Goal: Task Accomplishment & Management: Use online tool/utility

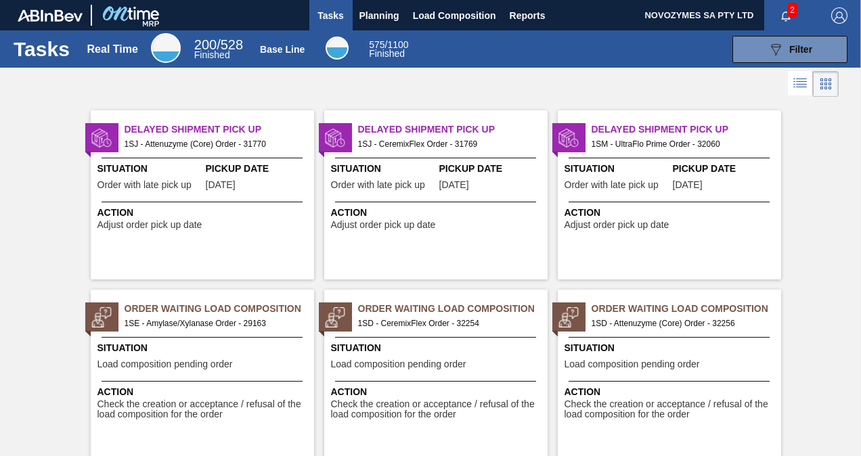
click at [209, 353] on span "Situation" at bounding box center [203, 348] width 213 height 14
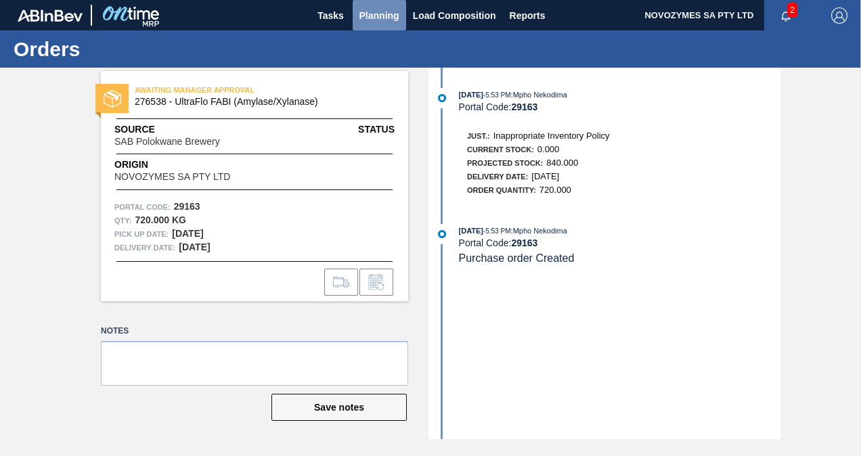
click at [384, 25] on button "Planning" at bounding box center [379, 15] width 53 height 30
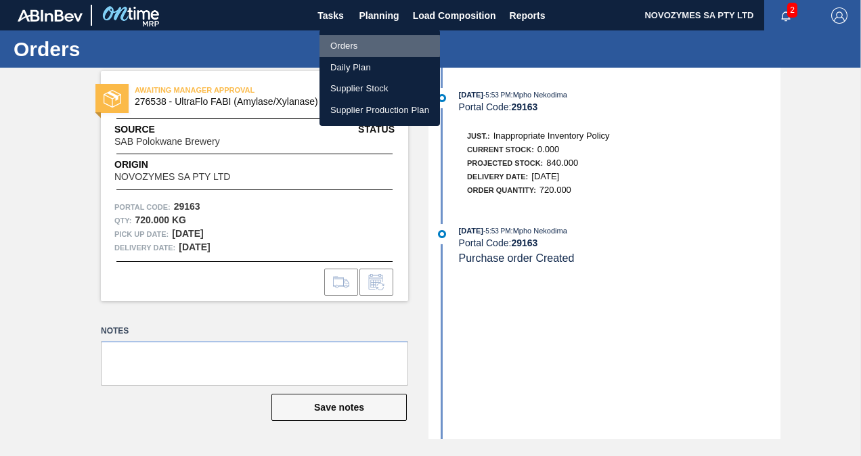
click at [371, 46] on li "Orders" at bounding box center [379, 46] width 120 height 22
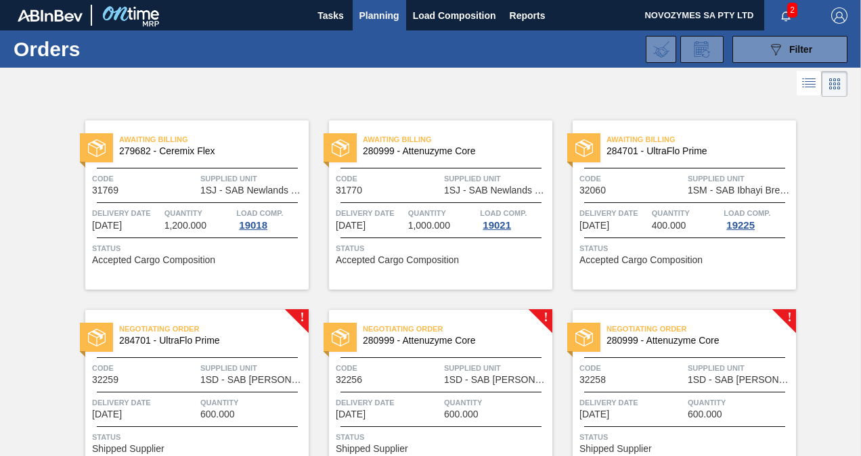
click at [269, 332] on span "Negotiating Order" at bounding box center [213, 329] width 189 height 14
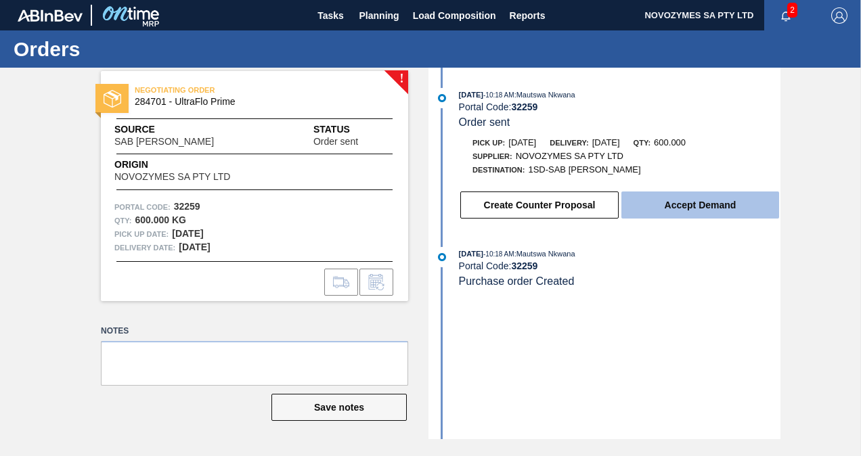
drag, startPoint x: 704, startPoint y: 205, endPoint x: 751, endPoint y: 204, distance: 46.7
click at [751, 204] on button "Accept Demand" at bounding box center [700, 205] width 158 height 27
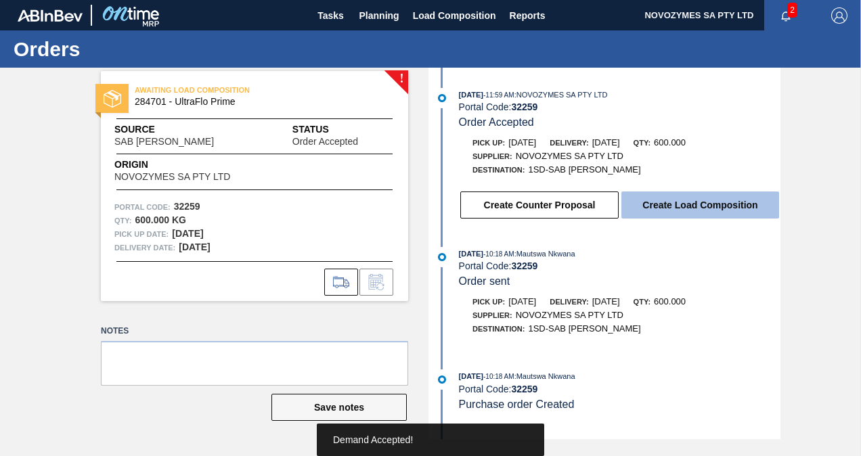
click at [719, 204] on button "Create Load Composition" at bounding box center [700, 205] width 158 height 27
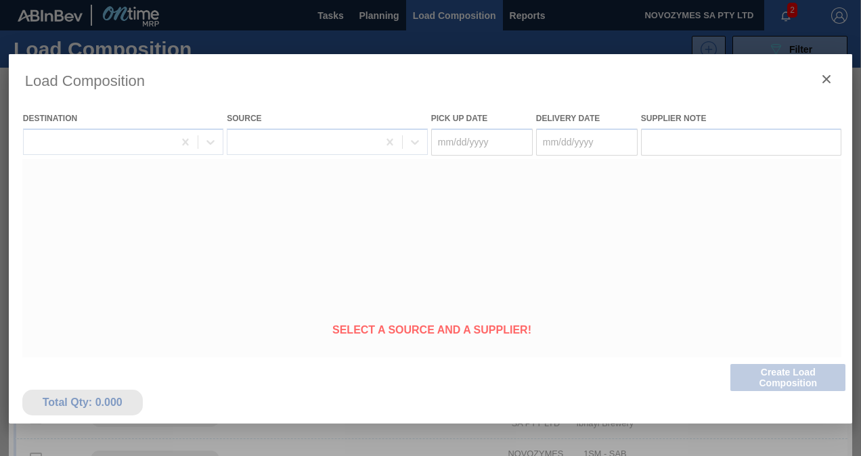
type Date "[DATE]"
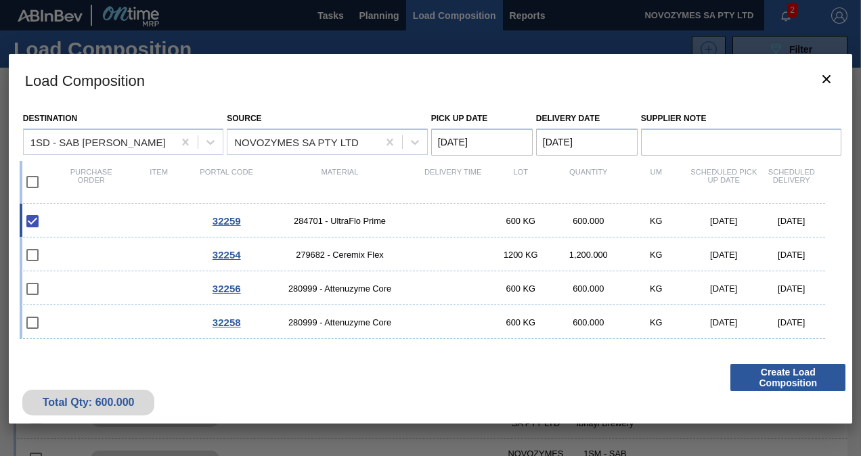
click at [766, 377] on button "Create Load Composition" at bounding box center [787, 377] width 115 height 27
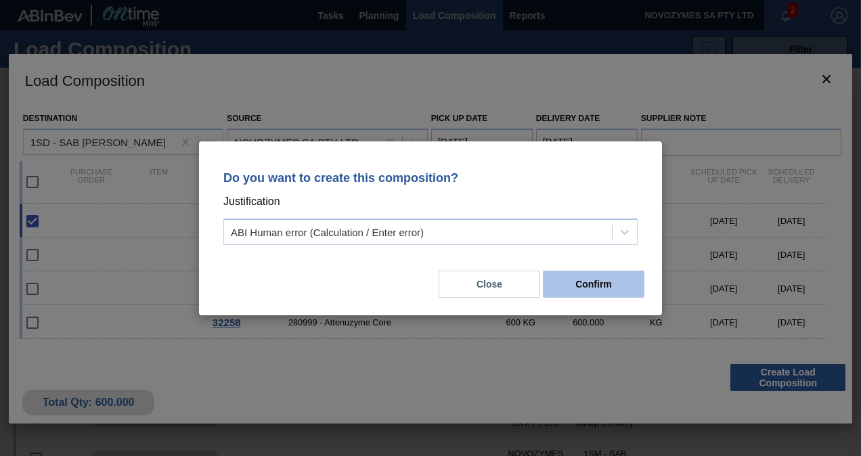
click at [585, 283] on button "Confirm" at bounding box center [594, 284] width 102 height 27
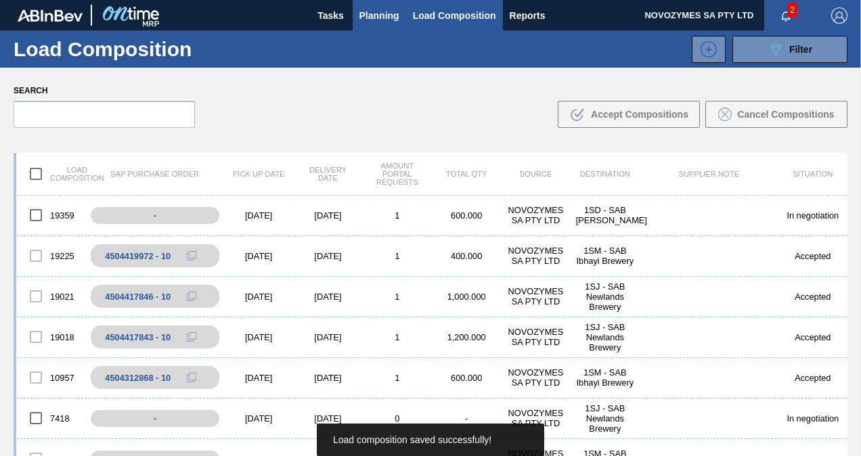
click at [391, 14] on span "Planning" at bounding box center [379, 15] width 40 height 16
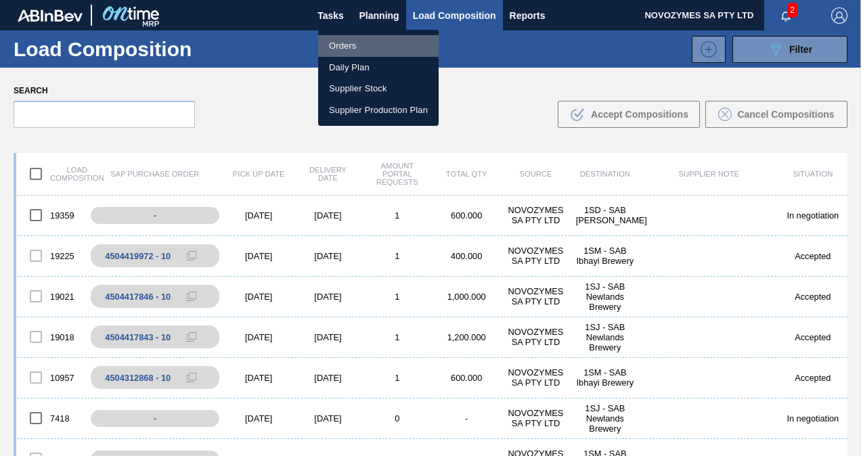
click at [384, 42] on li "Orders" at bounding box center [378, 46] width 120 height 22
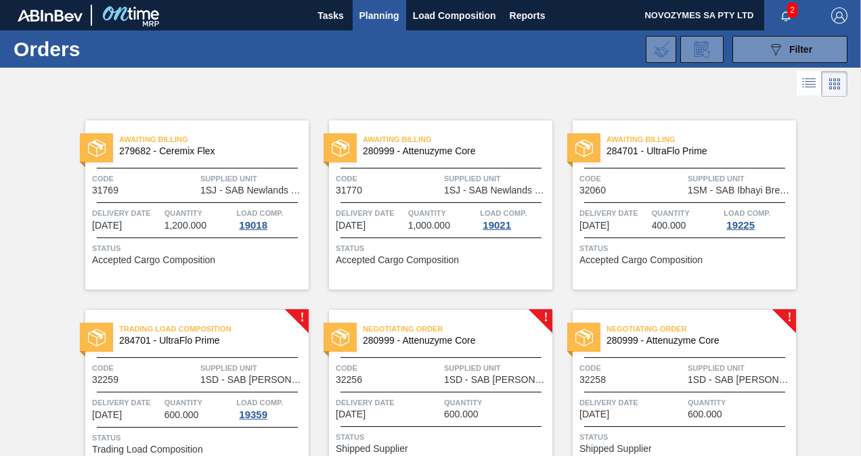
click at [261, 313] on div "Trading Load Composition 284701 - UltraFlo Prime Code 32259 Supplied Unit 1SD -…" at bounding box center [196, 394] width 223 height 169
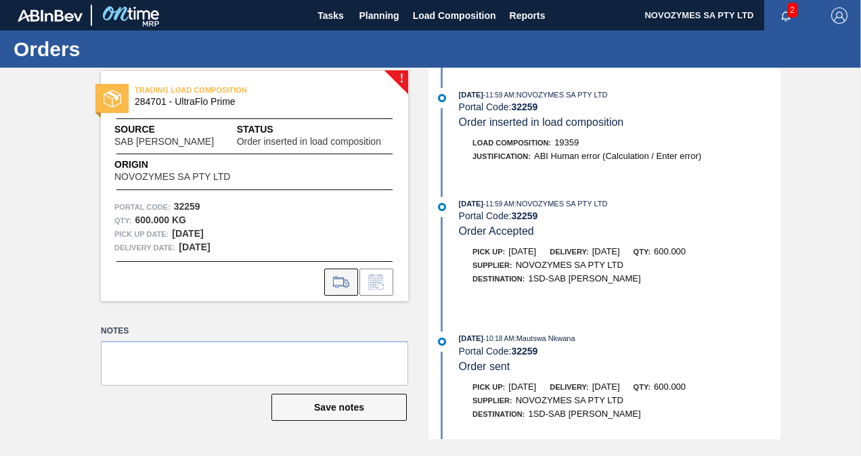
click at [341, 287] on icon at bounding box center [341, 282] width 22 height 16
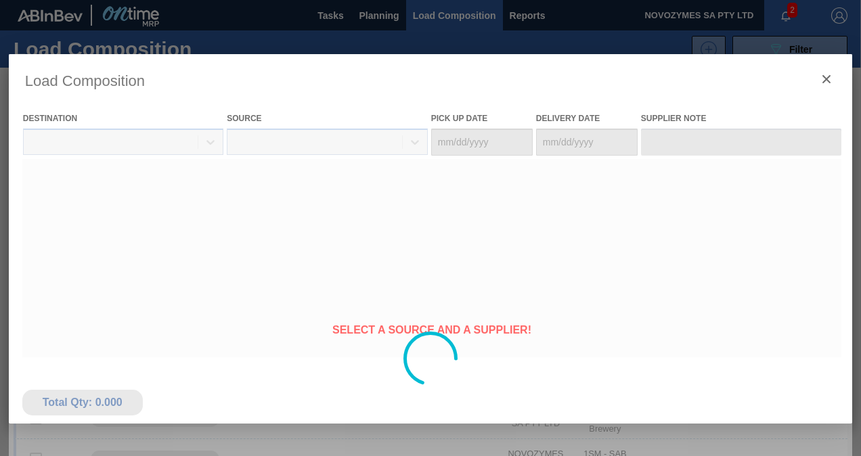
type Date "[DATE]"
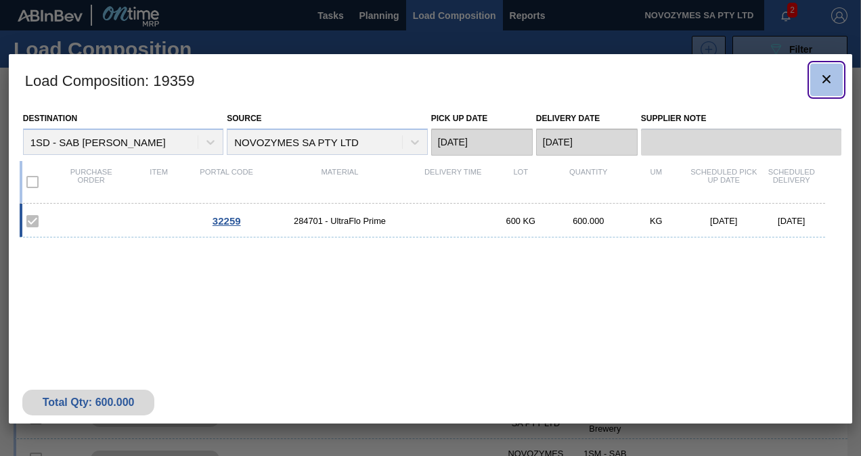
click at [830, 72] on icon "botão de ícone" at bounding box center [826, 79] width 16 height 16
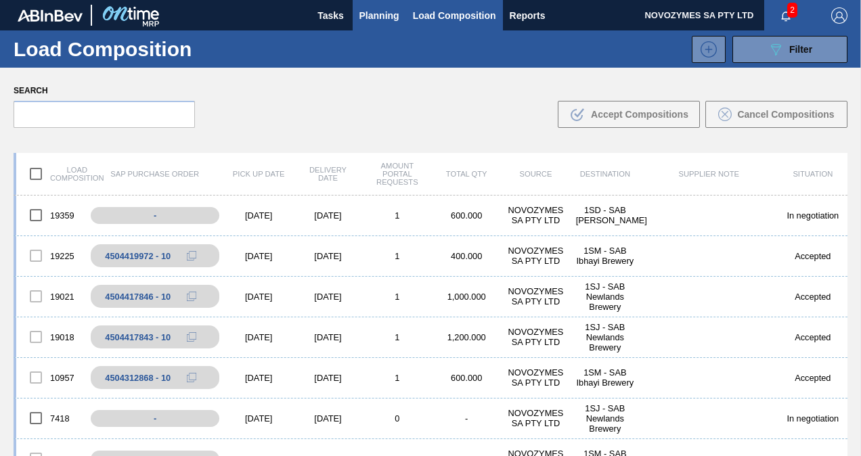
click at [388, 14] on span "Planning" at bounding box center [379, 15] width 40 height 16
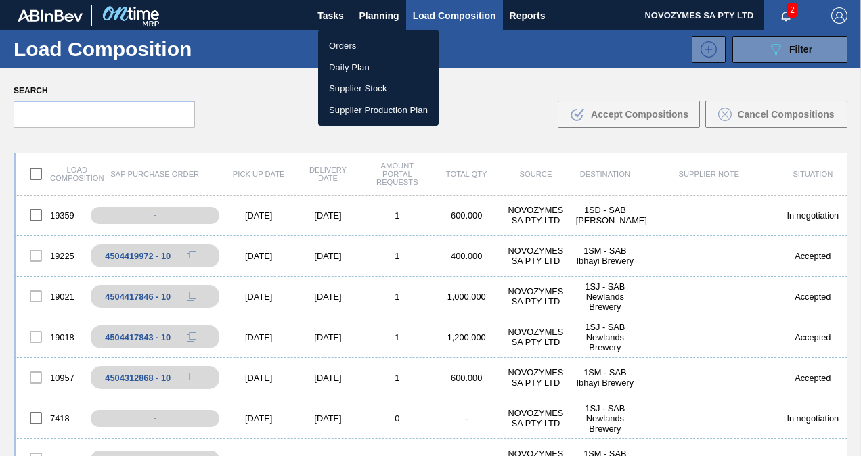
click at [366, 47] on li "Orders" at bounding box center [378, 46] width 120 height 22
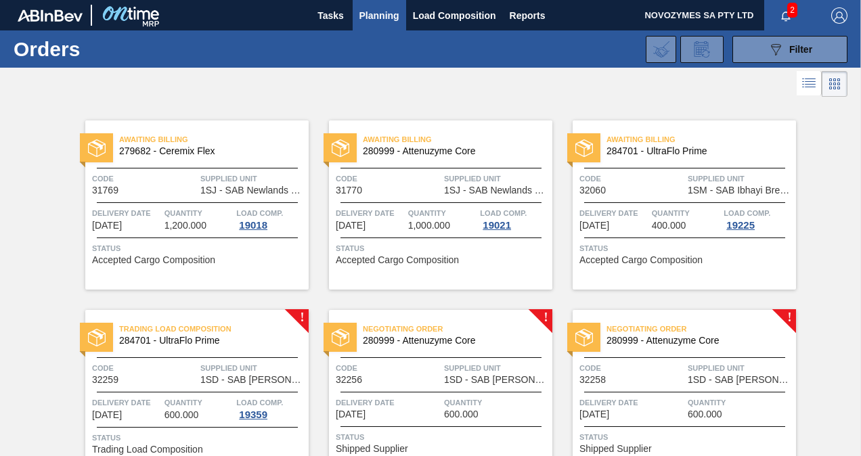
click at [432, 367] on span "Code" at bounding box center [388, 368] width 105 height 14
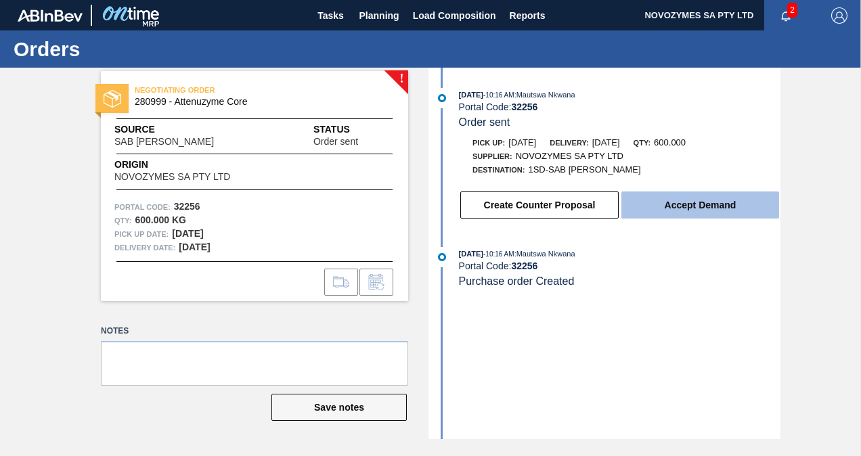
click at [655, 208] on button "Accept Demand" at bounding box center [700, 205] width 158 height 27
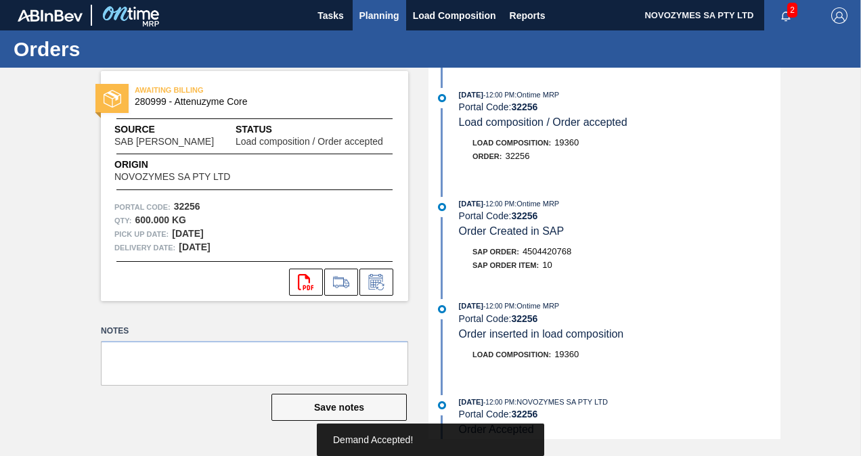
click at [391, 12] on span "Planning" at bounding box center [379, 15] width 40 height 16
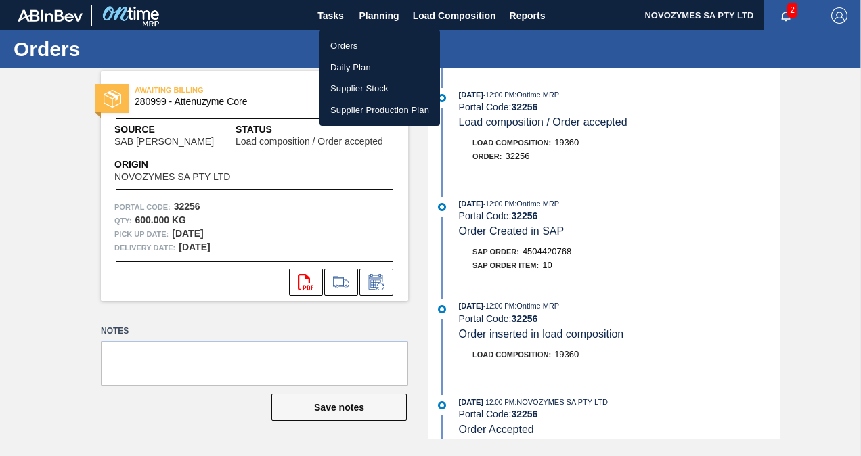
click at [378, 50] on li "Orders" at bounding box center [379, 46] width 120 height 22
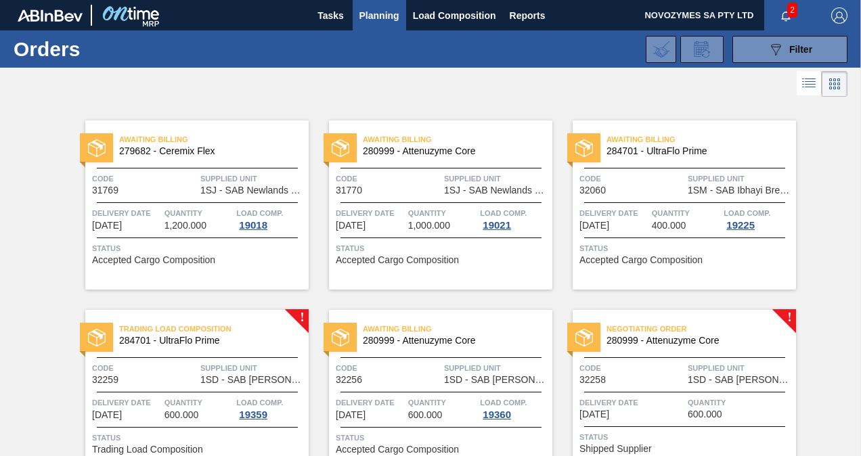
click at [723, 353] on div "Negotiating Order 280999 - Attenuzyme Core Code 32258 Supplied Unit 1SD - SAB R…" at bounding box center [684, 394] width 223 height 169
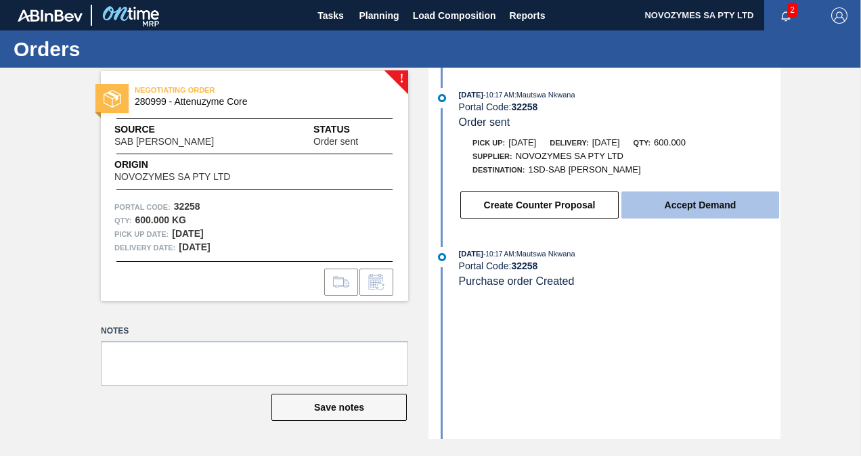
click at [669, 204] on button "Accept Demand" at bounding box center [700, 205] width 158 height 27
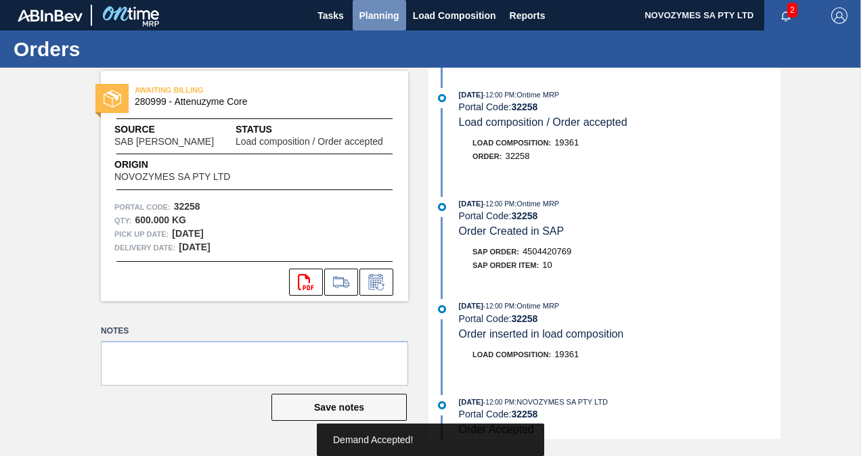
click at [376, 9] on span "Planning" at bounding box center [379, 15] width 40 height 16
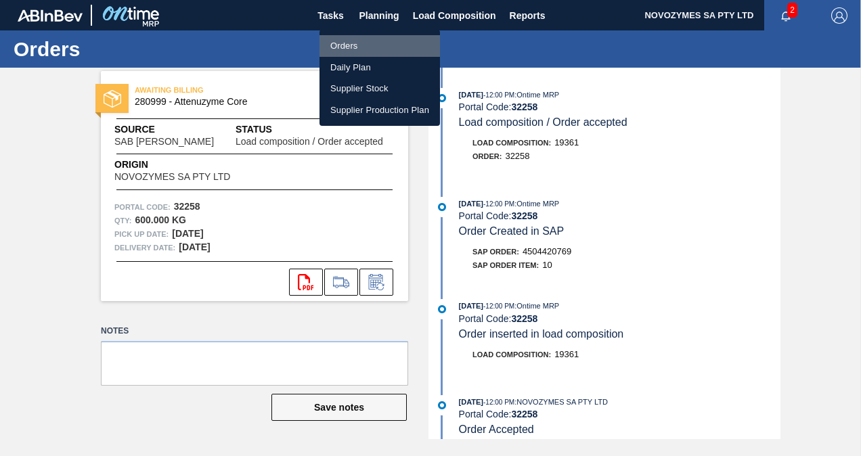
click at [367, 43] on li "Orders" at bounding box center [379, 46] width 120 height 22
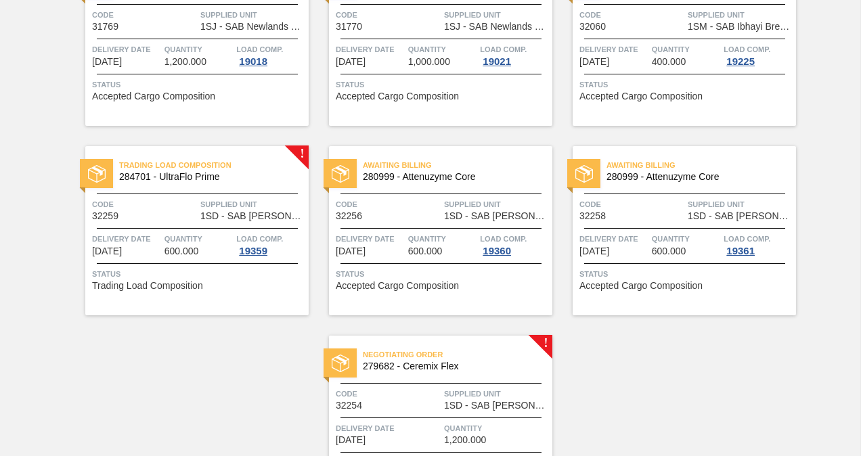
scroll to position [164, 0]
click at [433, 372] on div "Negotiating Order 279682 - Ceremix Flex" at bounding box center [440, 360] width 223 height 30
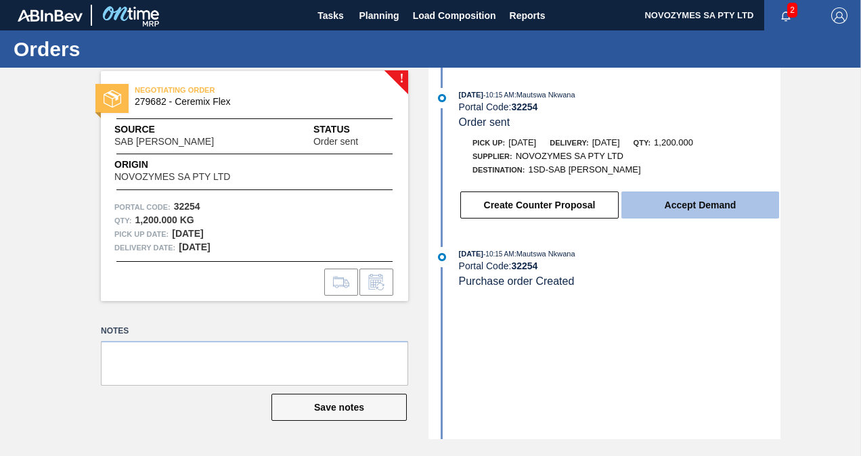
click at [690, 213] on button "Accept Demand" at bounding box center [700, 205] width 158 height 27
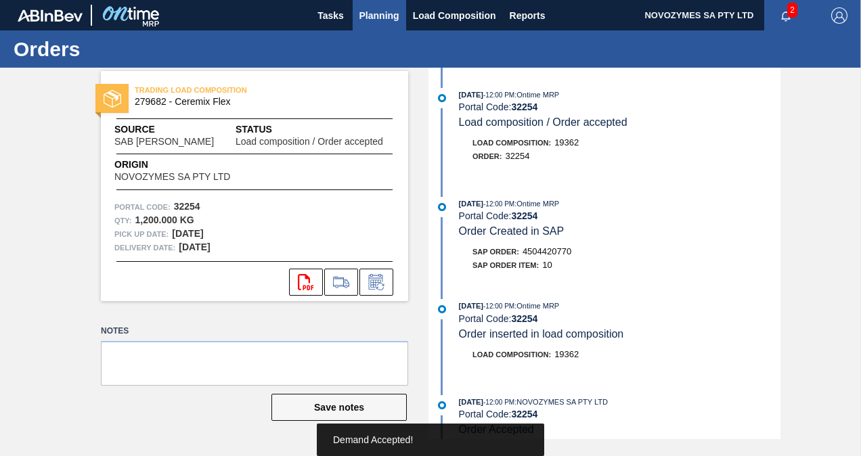
click at [371, 22] on span "Planning" at bounding box center [379, 15] width 40 height 16
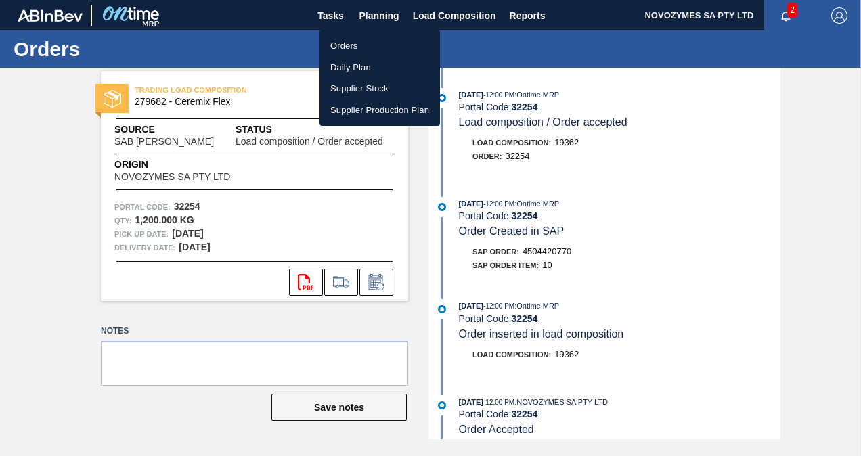
click at [363, 46] on li "Orders" at bounding box center [379, 46] width 120 height 22
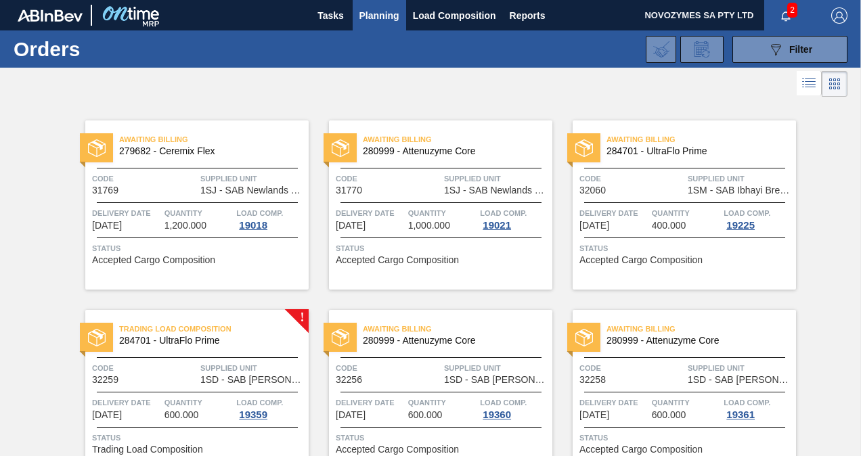
click at [265, 344] on span "284701 - UltraFlo Prime" at bounding box center [208, 341] width 179 height 10
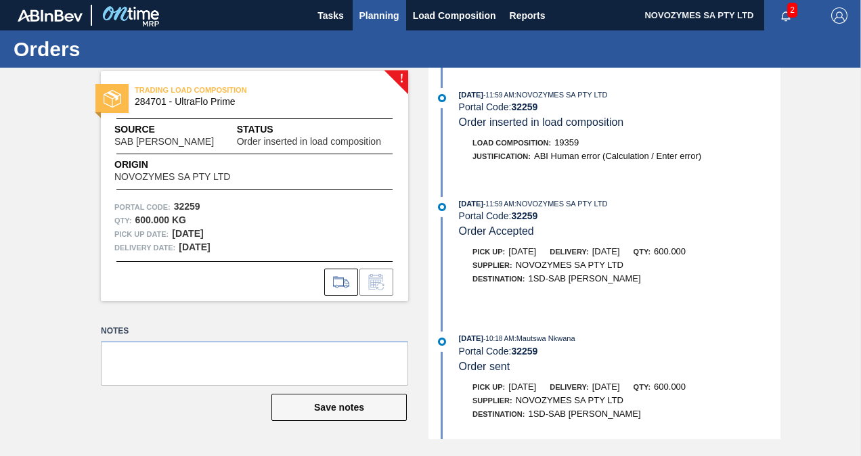
click at [384, 15] on span "Planning" at bounding box center [379, 15] width 40 height 16
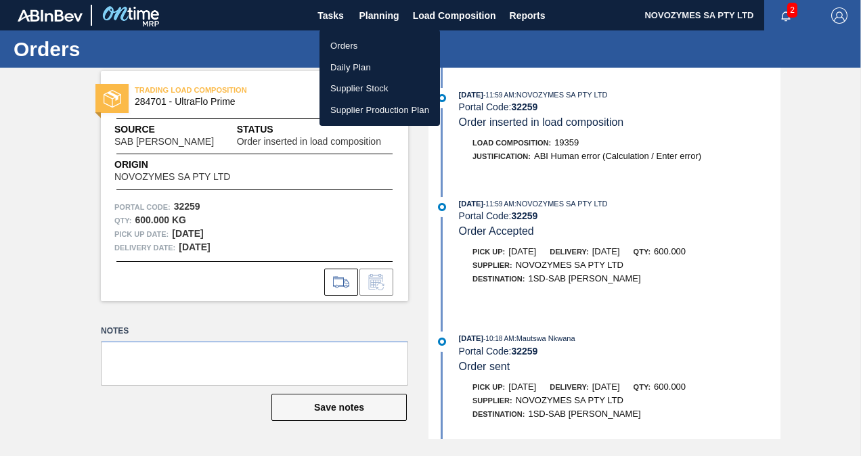
click at [371, 47] on li "Orders" at bounding box center [379, 46] width 120 height 22
